Goal: Task Accomplishment & Management: Manage account settings

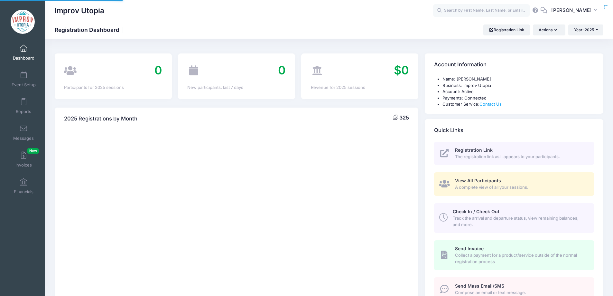
select select
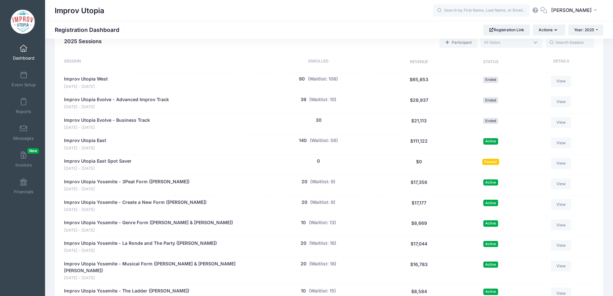
scroll to position [291, 0]
click at [492, 10] on input "text" at bounding box center [481, 10] width 97 height 13
click at [484, 11] on input "text" at bounding box center [481, 10] width 97 height 13
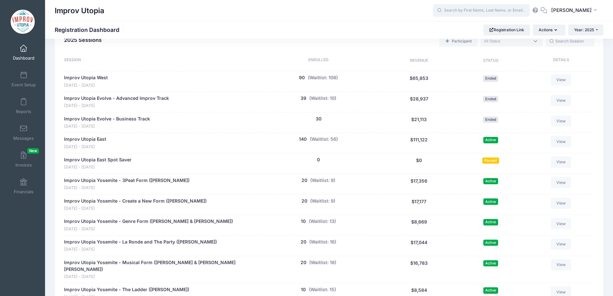
click at [487, 11] on input "text" at bounding box center [481, 10] width 97 height 13
click at [477, 28] on strong "Stephens" at bounding box center [495, 26] width 37 height 5
type input "Chris Stephens (Improv Utopia East, Aug-29, 2025)"
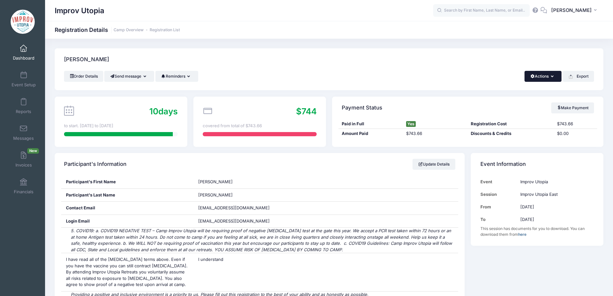
click at [540, 77] on button "Actions" at bounding box center [542, 76] width 37 height 11
click at [506, 136] on link "Delete" at bounding box center [521, 136] width 74 height 12
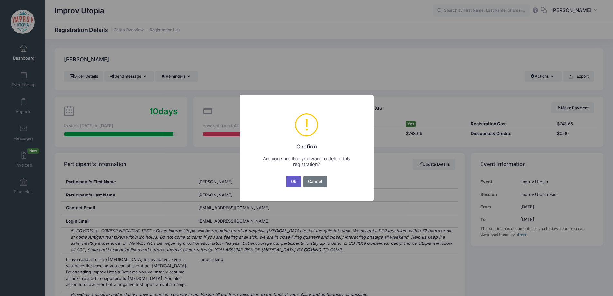
click at [298, 180] on button "Ok" at bounding box center [293, 182] width 15 height 12
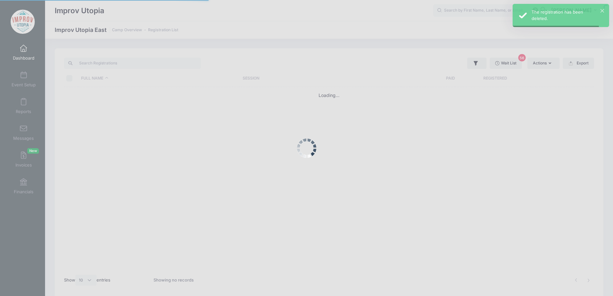
select select "10"
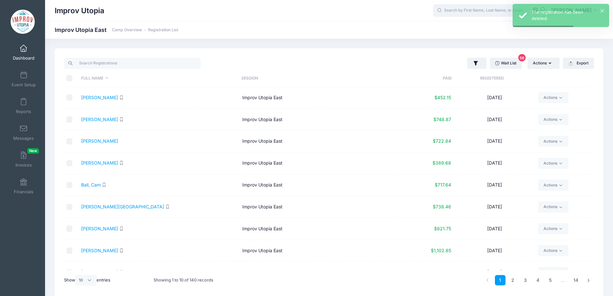
click at [481, 8] on input "text" at bounding box center [481, 10] width 97 height 13
click at [477, 27] on strong "Olsky" at bounding box center [483, 26] width 13 height 5
type input "David Olsky (Improv Utopia East, Aug-29, 2025)"
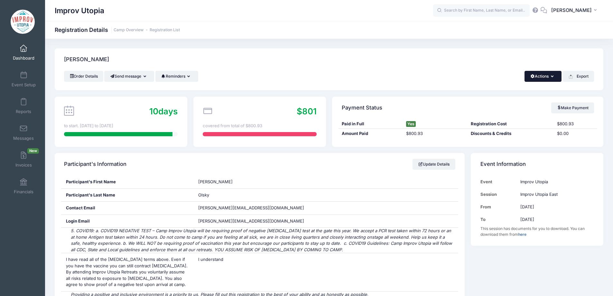
click at [533, 76] on span "button" at bounding box center [532, 76] width 5 height 4
click at [501, 136] on link "Delete" at bounding box center [521, 136] width 74 height 12
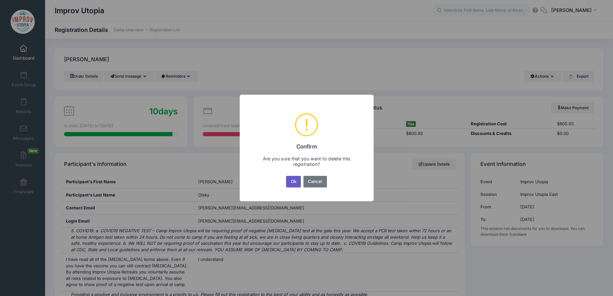
click at [293, 180] on button "Ok" at bounding box center [293, 182] width 15 height 12
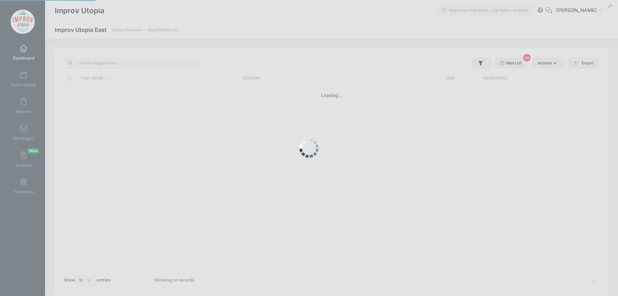
select select "10"
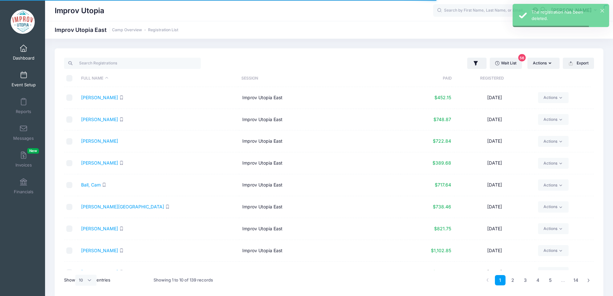
click at [23, 73] on span at bounding box center [23, 75] width 0 height 7
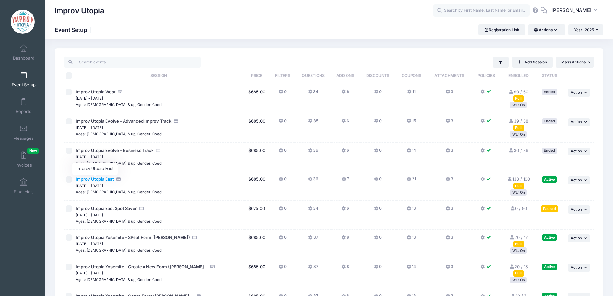
click at [109, 179] on span "Improv Utopia East" at bounding box center [95, 178] width 38 height 5
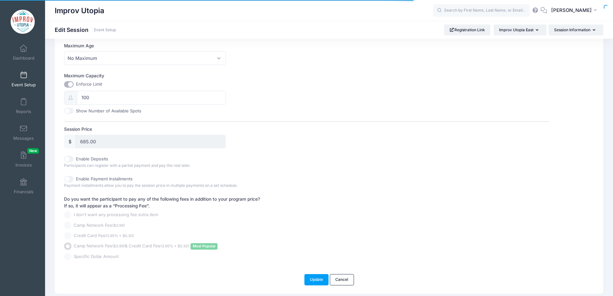
scroll to position [257, 0]
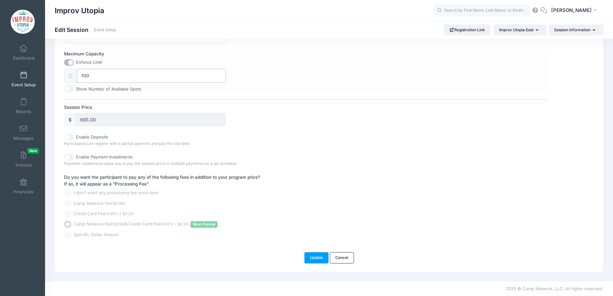
click at [99, 80] on input "100" at bounding box center [151, 76] width 149 height 14
type input "140"
click at [311, 260] on button "Update" at bounding box center [316, 257] width 24 height 11
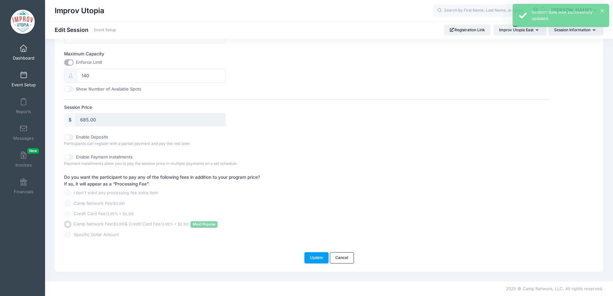
click at [23, 50] on span at bounding box center [23, 48] width 0 height 7
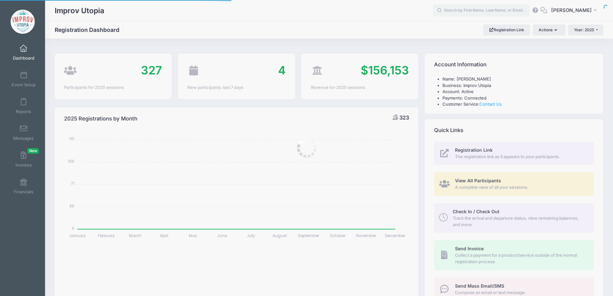
select select
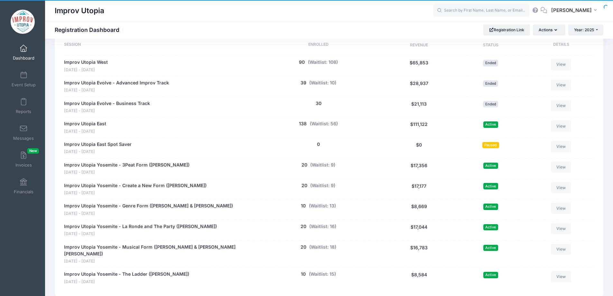
scroll to position [291, 0]
